Goal: Find specific page/section: Find specific page/section

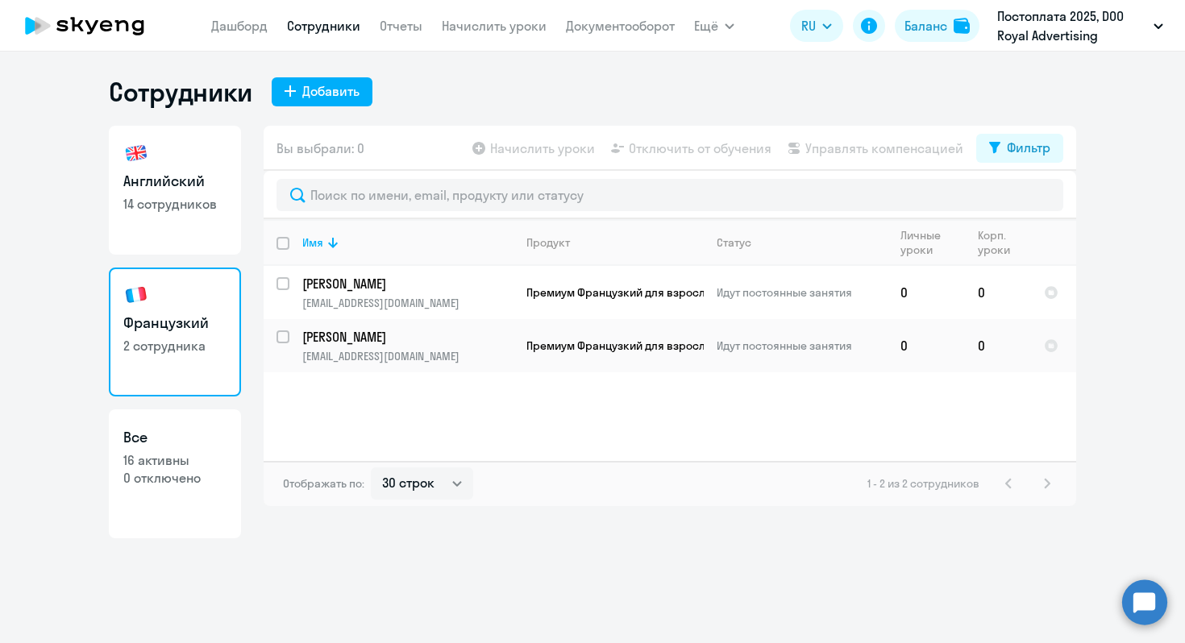
select select "30"
click at [179, 241] on link "Английский 14 сотрудников" at bounding box center [175, 190] width 132 height 129
select select "30"
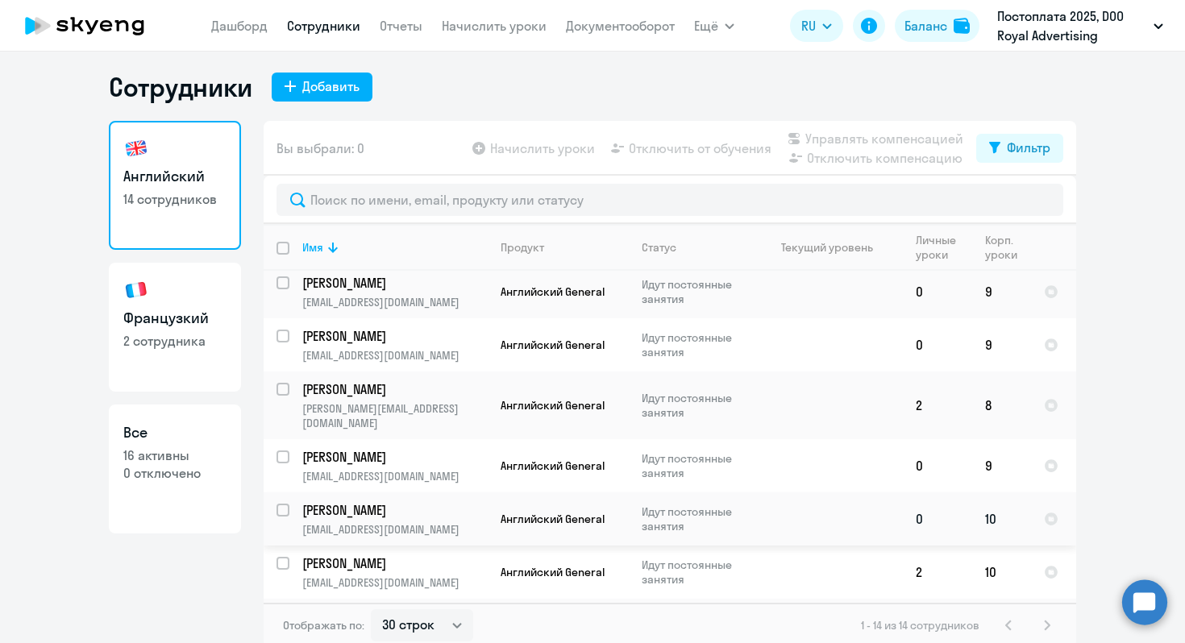
scroll to position [10, 0]
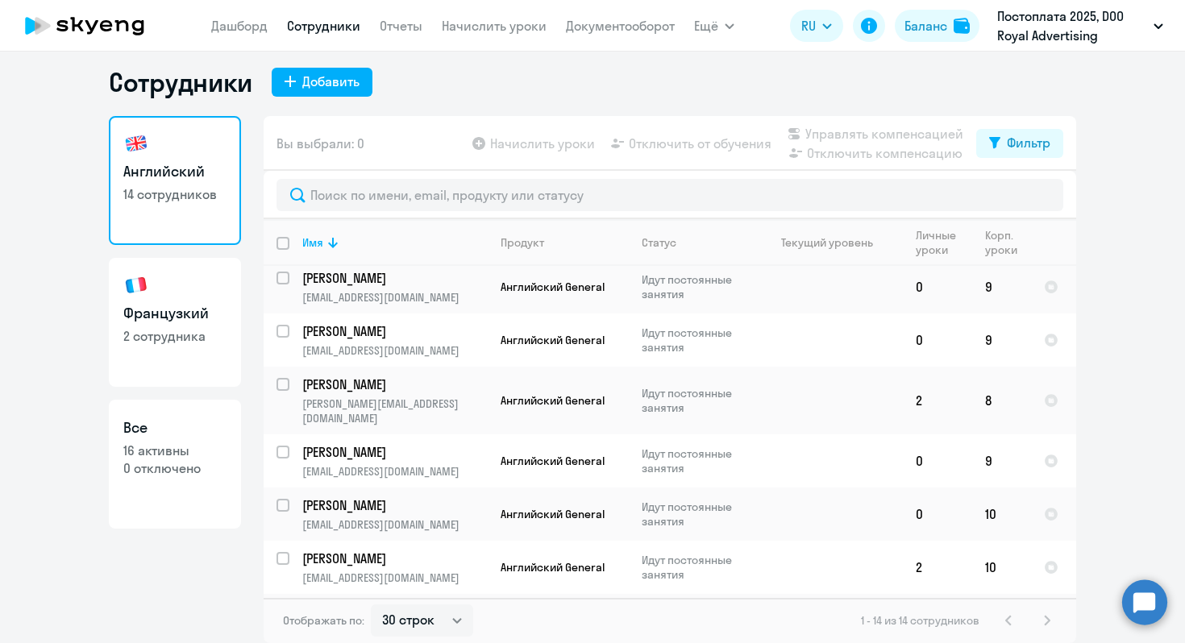
click at [188, 370] on link "Французкий 2 сотрудника" at bounding box center [175, 322] width 132 height 129
select select "30"
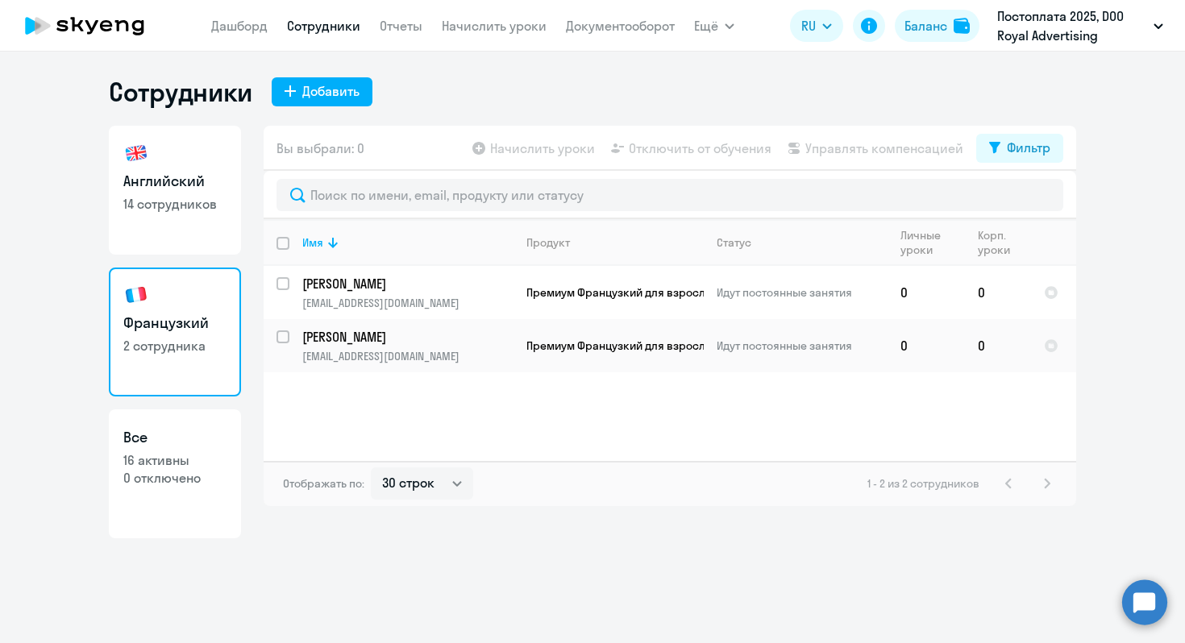
click at [214, 234] on link "Английский 14 сотрудников" at bounding box center [175, 190] width 132 height 129
select select "30"
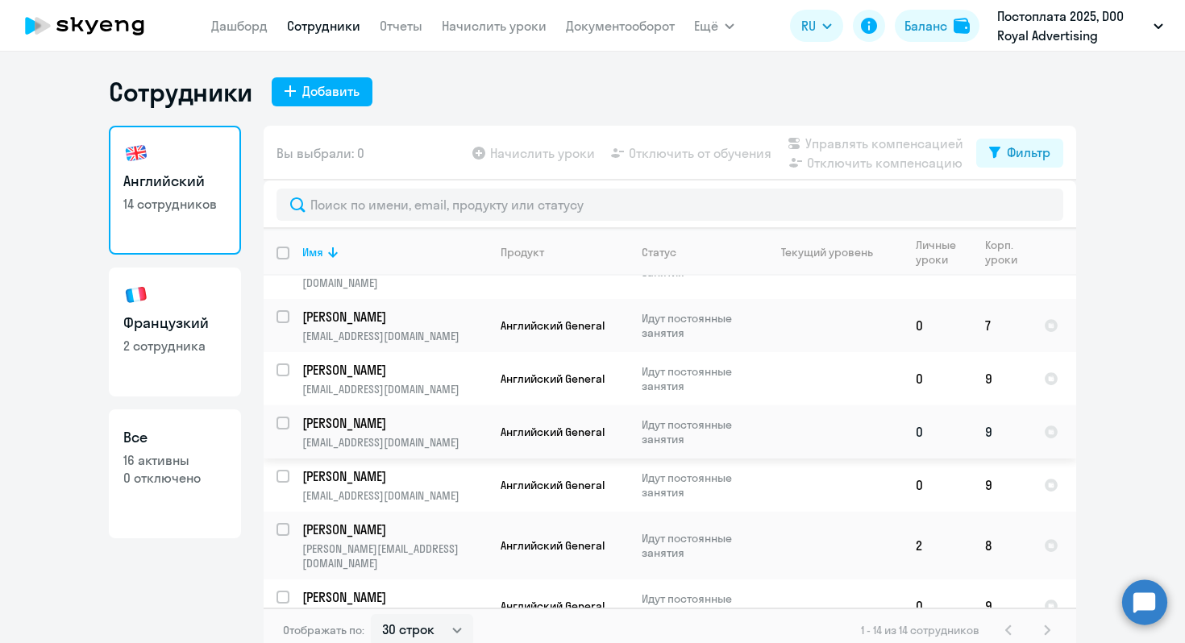
scroll to position [407, 0]
